Goal: Information Seeking & Learning: Check status

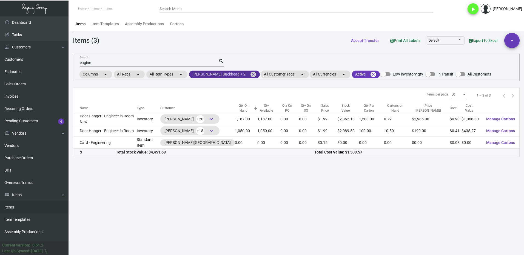
click at [250, 74] on mat-icon "cancel" at bounding box center [253, 74] width 7 height 7
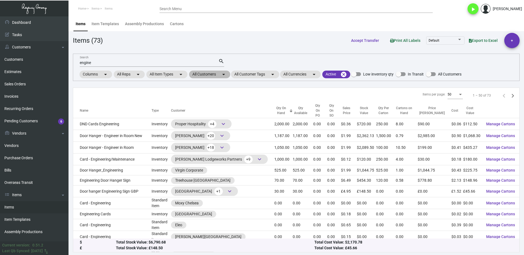
click at [196, 72] on mat-chip "All Customers arrow_drop_down" at bounding box center [209, 75] width 41 height 8
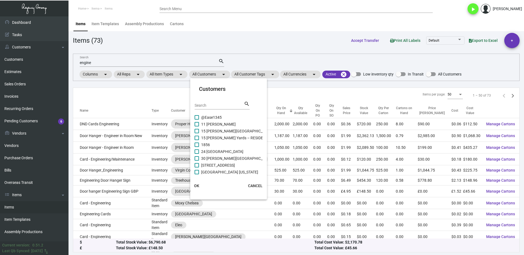
click at [207, 105] on input "Search" at bounding box center [218, 106] width 49 height 4
click at [18, 157] on div at bounding box center [262, 127] width 524 height 255
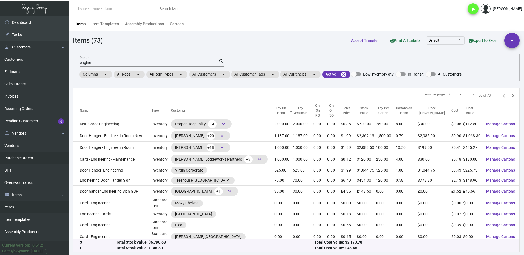
click at [19, 153] on link "Purchase Orders" at bounding box center [34, 158] width 68 height 12
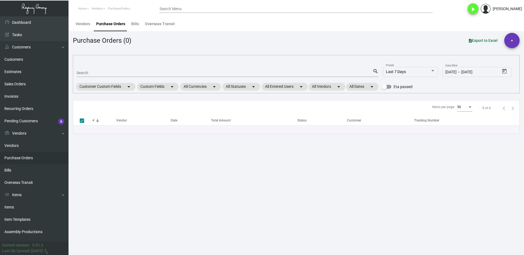
click at [94, 70] on div "Search" at bounding box center [224, 72] width 296 height 8
type input "6904"
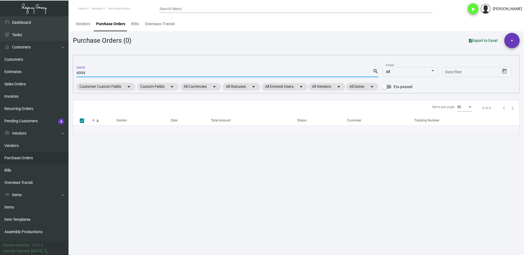
checkbox input "false"
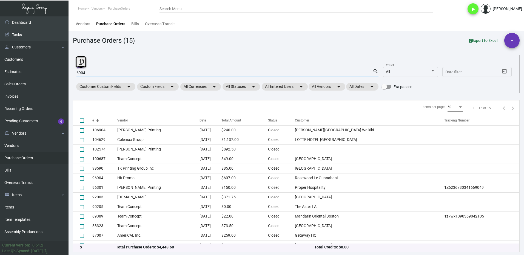
drag, startPoint x: 91, startPoint y: 73, endPoint x: 72, endPoint y: 75, distance: 19.3
click at [72, 75] on main "Vendors Purchase Orders Bills Overseas Transit Purchase Orders (15) Export to E…" at bounding box center [295, 135] width 455 height 239
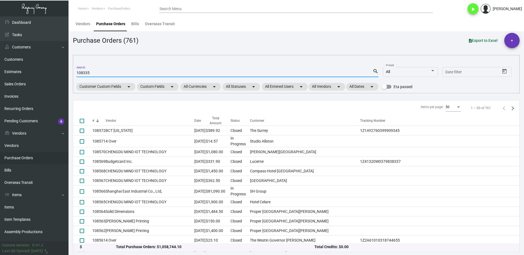
type input "108335"
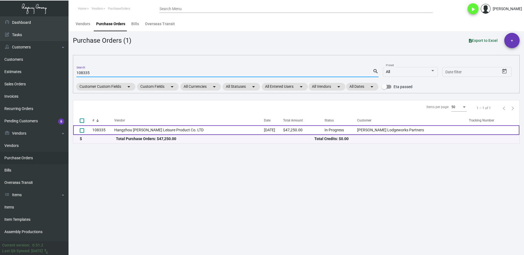
click at [105, 129] on td "108335" at bounding box center [103, 130] width 22 height 10
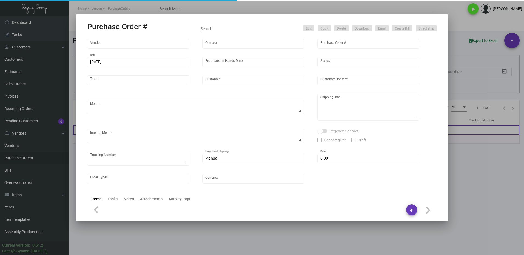
type input "Hangzhou [PERSON_NAME] Leisure Product Co. LTD"
type input "[PERSON_NAME]"
type input "108335"
type input "[DATE]"
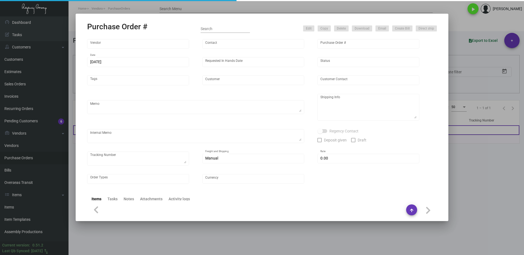
type input "[PERSON_NAME] Lodgeworks Partners"
type textarea "10K per color for the first batch, rest pending shipping instruction"
type textarea "Regency Group NJ - [PERSON_NAME] [STREET_ADDRESS]"
checkbox input "true"
type input "$ 0.00"
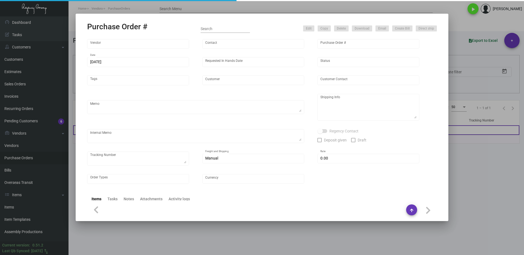
type input "United States Dollar $"
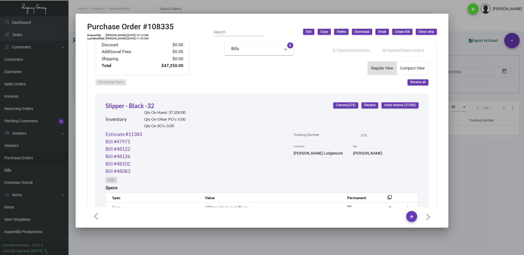
scroll to position [219, 0]
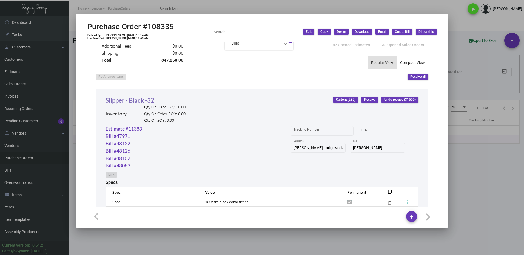
click at [131, 98] on link "Slipper - Black -32" at bounding box center [129, 100] width 49 height 7
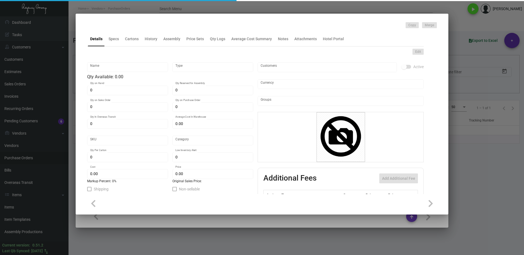
type input "Slipper - Black -32"
type input "Inventory"
type input "37,100"
type input "6,000"
type input "$ 0.63351"
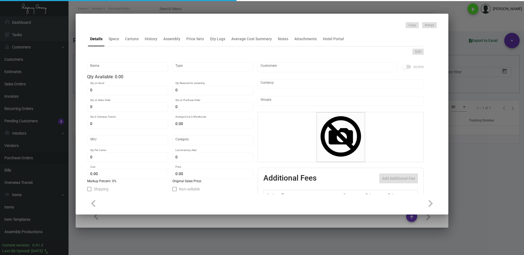
type input "Overseas"
type input "100"
type input "$ 0.63"
type input "$ 1.53"
type textarea "HR Slipper: Size #10 slipper, 1 size to fit all, black color cushion material ,…"
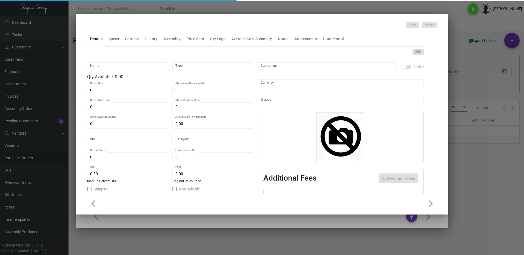
type textarea "HR Slipper: Size #10 slipper, 1 size to fit all, black color cushion material ,…"
checkbox input "true"
type input "United States Dollar $"
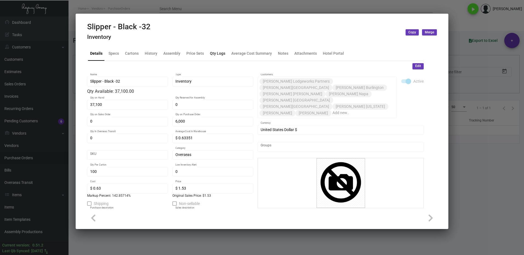
click at [216, 53] on div "Qty Logs" at bounding box center [217, 53] width 15 height 6
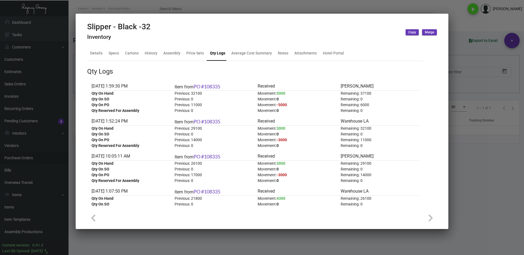
drag, startPoint x: 498, startPoint y: 141, endPoint x: 493, endPoint y: 140, distance: 5.5
click at [497, 141] on div at bounding box center [262, 127] width 524 height 255
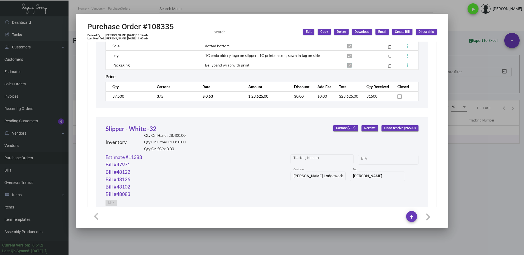
scroll to position [411, 0]
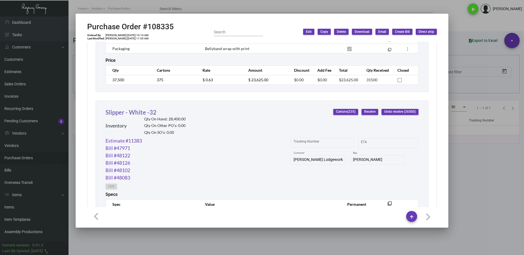
click at [135, 114] on link "Slipper - White -32" at bounding box center [130, 112] width 51 height 7
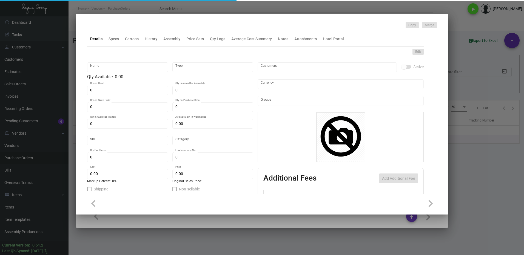
type input "Slipper - White -32"
type input "Inventory"
type input "28,400"
type input "11,000"
type input "$ 0.63605"
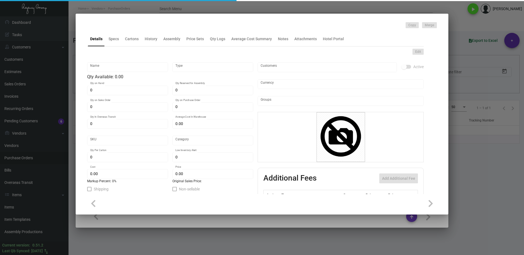
type input "Overseas"
type input "100"
type input "$ 0.63"
type input "$ 1.53"
type textarea "HR Slipper: Size #10 slipper, 1 size to fit all, black color cushion material ,…"
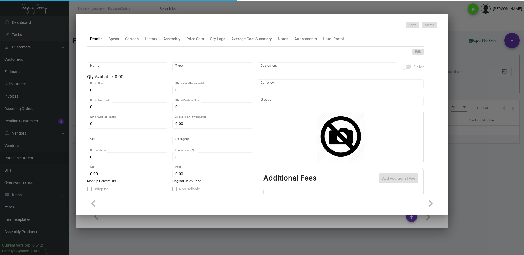
type textarea "HR Slipper: Size #10 slipper, 1 size to fit all, black color cushion material ,…"
checkbox input "true"
type input "United States Dollar $"
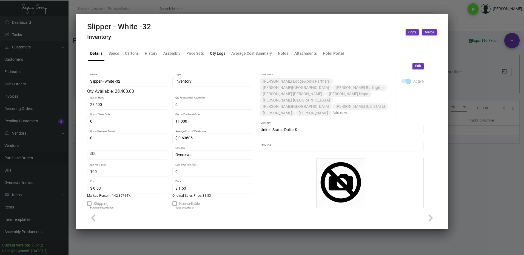
click at [219, 55] on div "Qty Logs" at bounding box center [217, 53] width 15 height 6
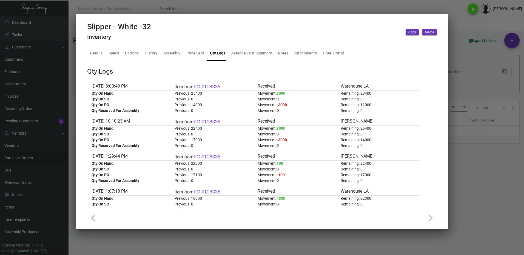
click at [483, 171] on div at bounding box center [262, 127] width 524 height 255
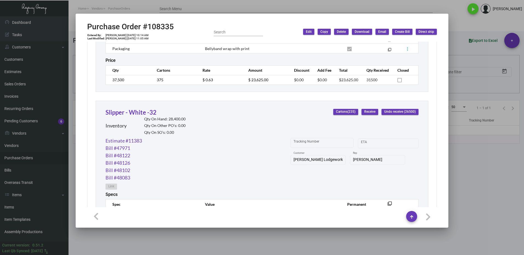
drag, startPoint x: 466, startPoint y: 163, endPoint x: 398, endPoint y: 150, distance: 69.1
click at [466, 163] on div at bounding box center [262, 127] width 524 height 255
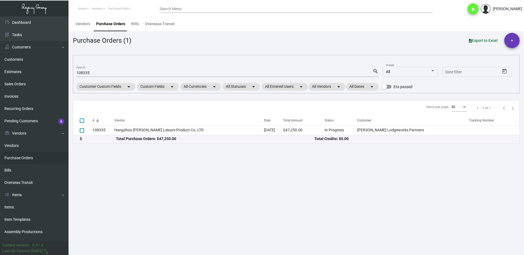
click at [108, 71] on input "108335" at bounding box center [224, 73] width 296 height 4
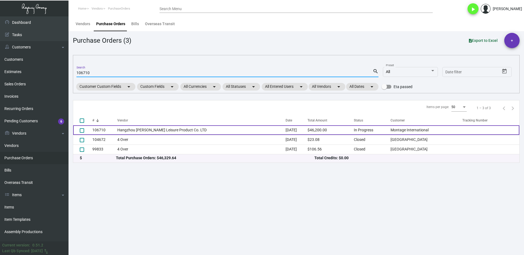
type input "106710"
click at [107, 130] on td "106710" at bounding box center [104, 130] width 25 height 10
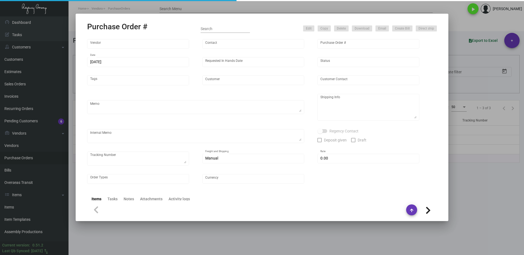
type input "Hangzhou [PERSON_NAME] Leisure Product Co. LTD"
type input "[PERSON_NAME]"
type input "106710"
type input "[DATE]"
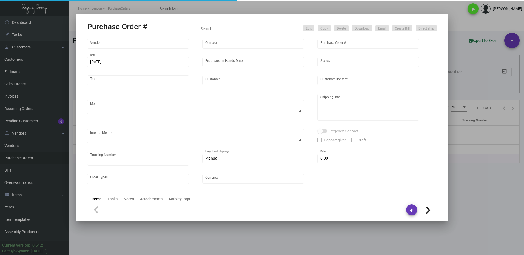
type input "Montage International"
type textarea "Please process after the samples have been approved and ship half the quantity …"
type textarea "Regency Group NJ - [PERSON_NAME] [STREET_ADDRESS]"
type textarea "sample approved - [DATE]"
checkbox input "true"
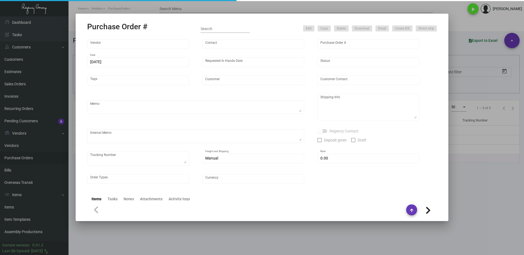
type input "$ 0.00"
type input "United States Dollar $"
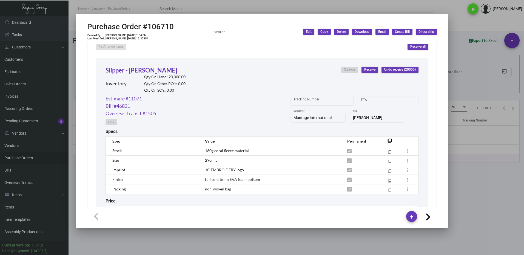
scroll to position [223, 0]
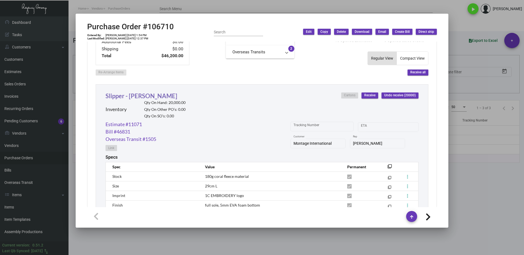
click at [139, 98] on link "Slipper - [PERSON_NAME]" at bounding box center [141, 95] width 72 height 7
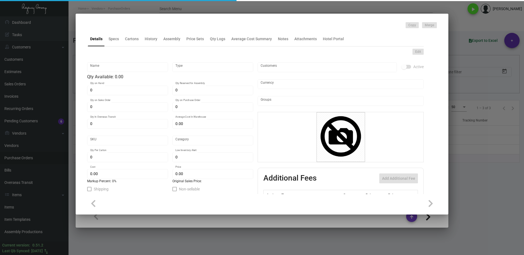
type input "Slipper - [PERSON_NAME]"
type input "Inventory"
type input "20,000"
type input "$ 0.00"
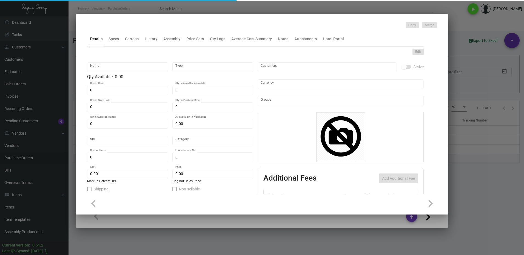
type input "Overseas"
type input "100"
type input "2,500"
type input "$ 0.48"
type input "$ 1.32"
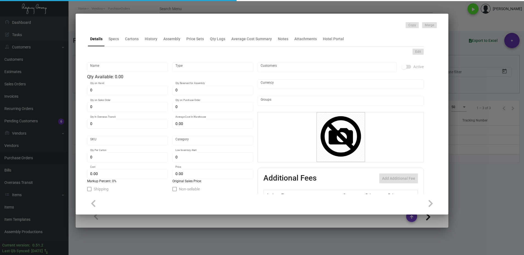
type textarea "Slippers: standard size slipper (29cm), white comfort cushion material, closed …"
checkbox input "true"
type input "United States Dollar $"
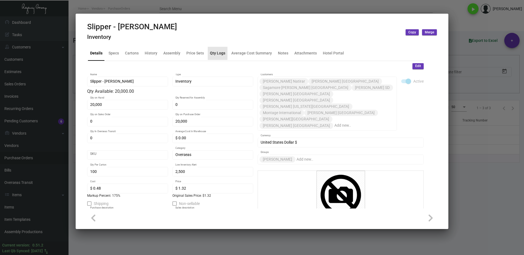
click at [218, 51] on div "Qty Logs" at bounding box center [217, 53] width 15 height 6
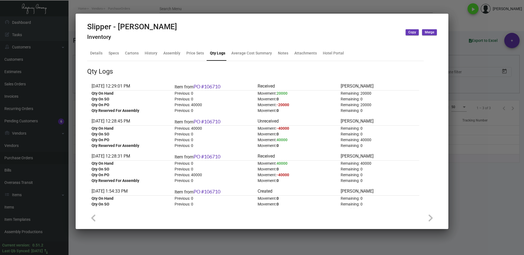
click at [475, 163] on div at bounding box center [262, 127] width 524 height 255
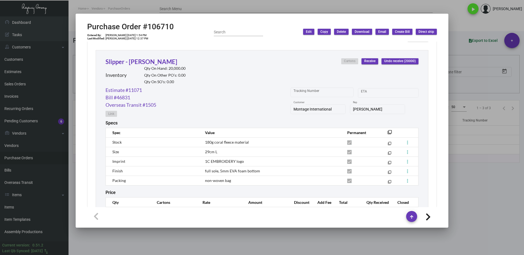
scroll to position [306, 0]
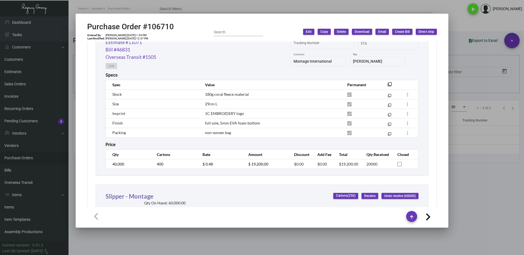
click at [113, 198] on link "Slipper - Montage" at bounding box center [129, 196] width 48 height 7
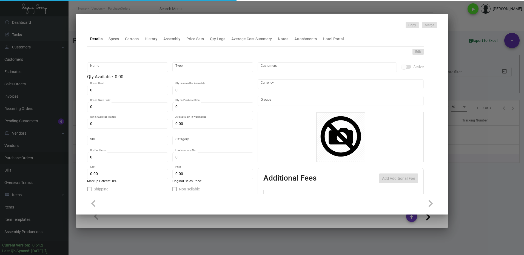
type input "Slipper - Montage"
type input "Inventory"
type input "60,000"
type input "$ 0.45"
type input "Overseas"
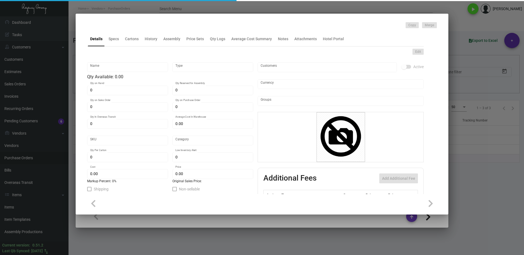
type input "100"
type input "2,500"
type input "$ 0.45"
type input "$ 1.32"
type textarea "Slippers: standard size slipper (29cm), white comfort cushion material, closed …"
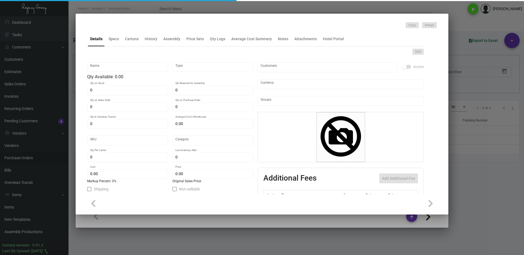
type textarea "Slippers: standard size slipper (29cm), white comfort cushion material, closed …"
checkbox input "true"
type input "United States Dollar $"
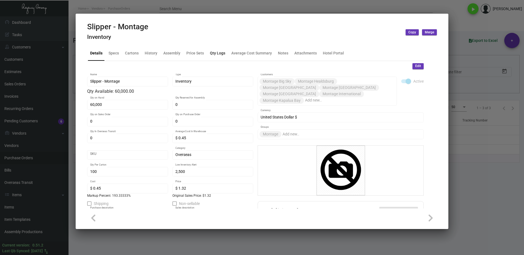
click at [211, 53] on div "Qty Logs" at bounding box center [217, 53] width 15 height 6
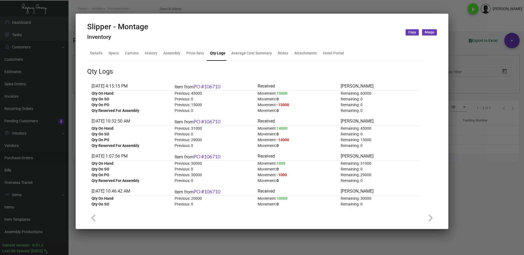
click at [470, 169] on div at bounding box center [262, 127] width 524 height 255
